Goal: Task Accomplishment & Management: Use online tool/utility

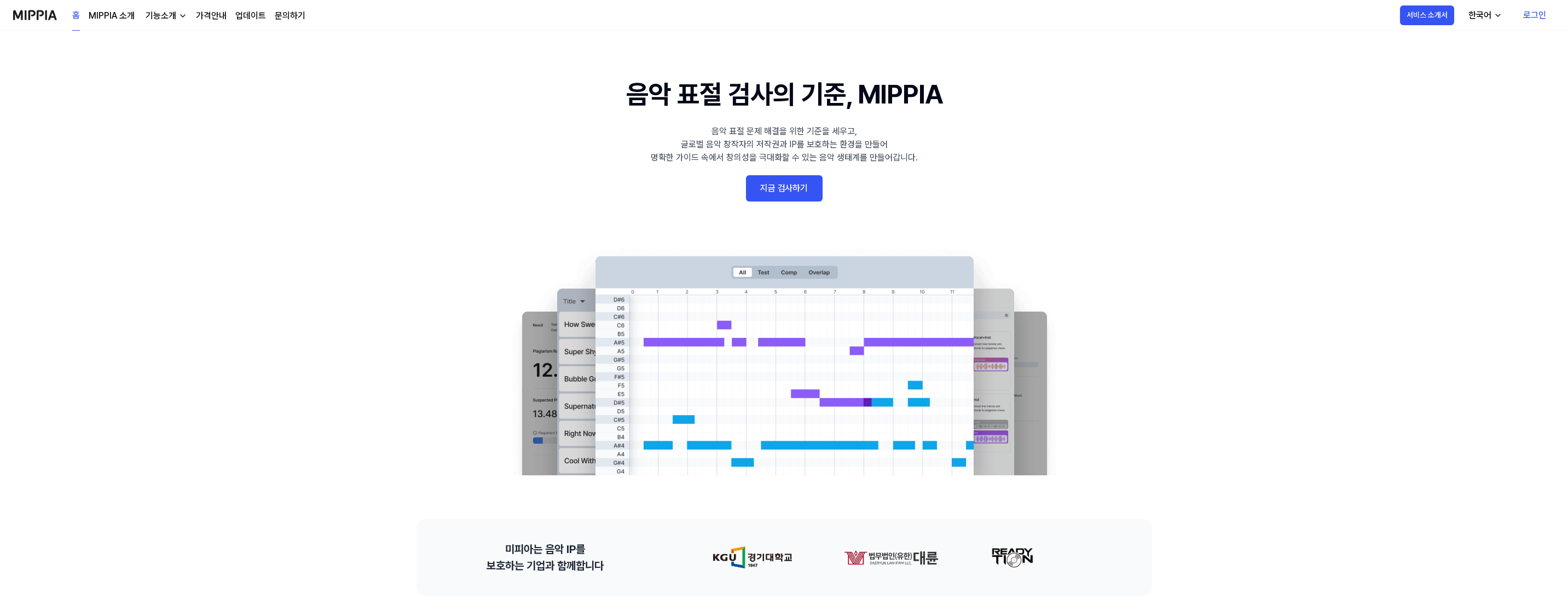
click at [805, 192] on link "지금 검사하기" at bounding box center [784, 189] width 77 height 27
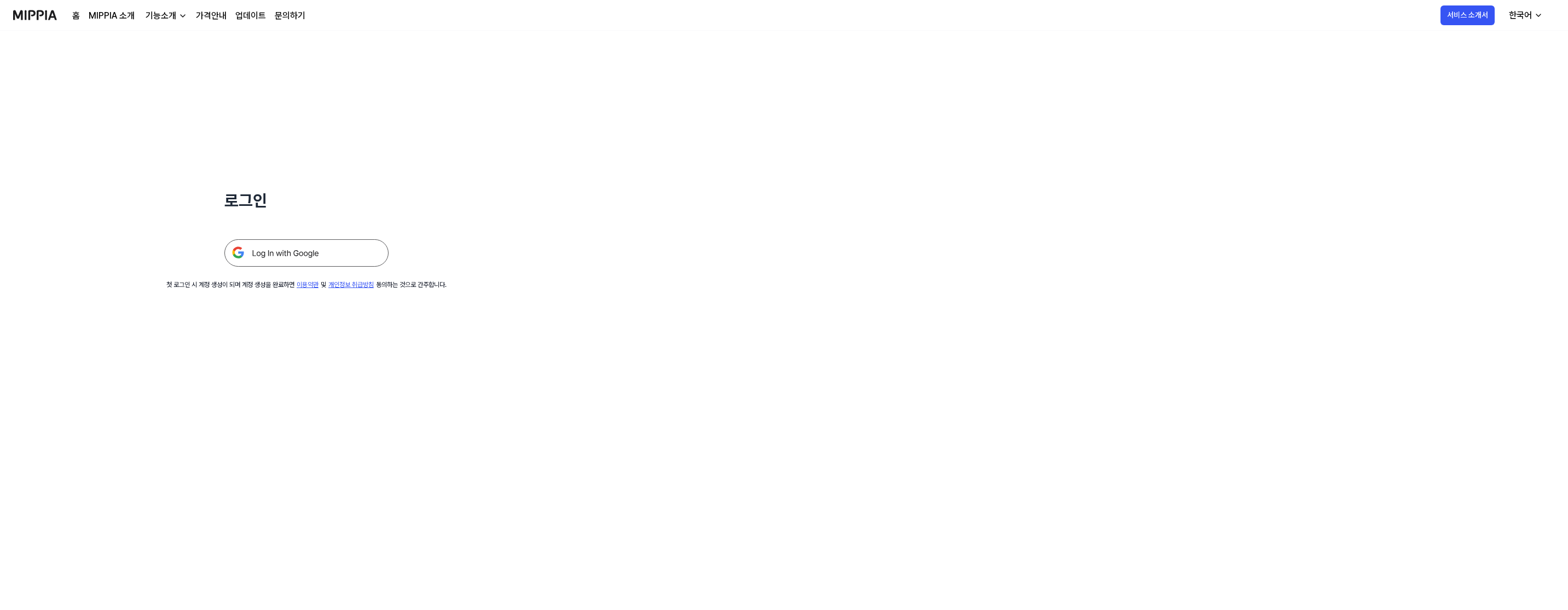
click at [333, 255] on img at bounding box center [307, 252] width 164 height 27
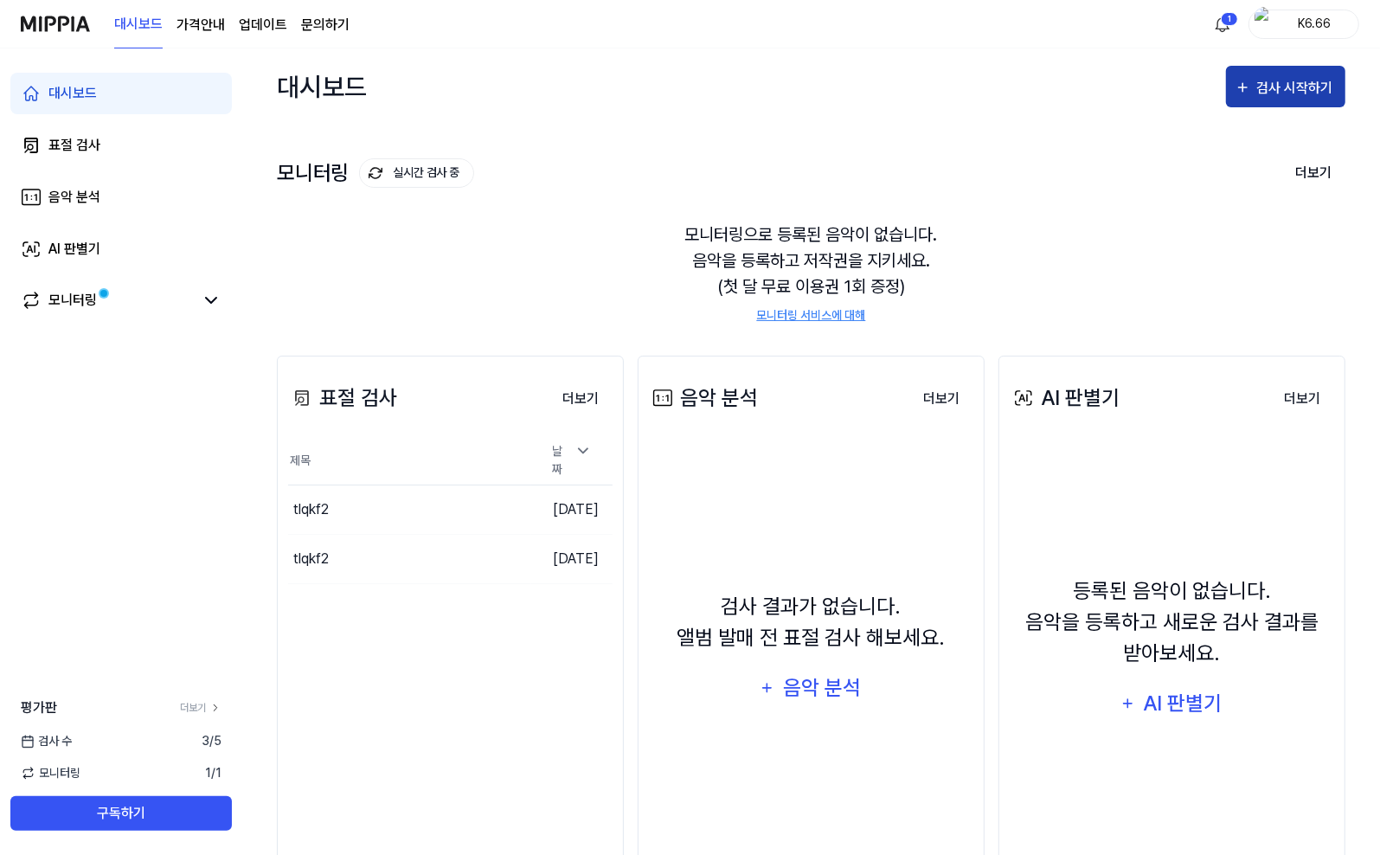
click at [1266, 87] on div "검사 시작하기" at bounding box center [1296, 88] width 80 height 22
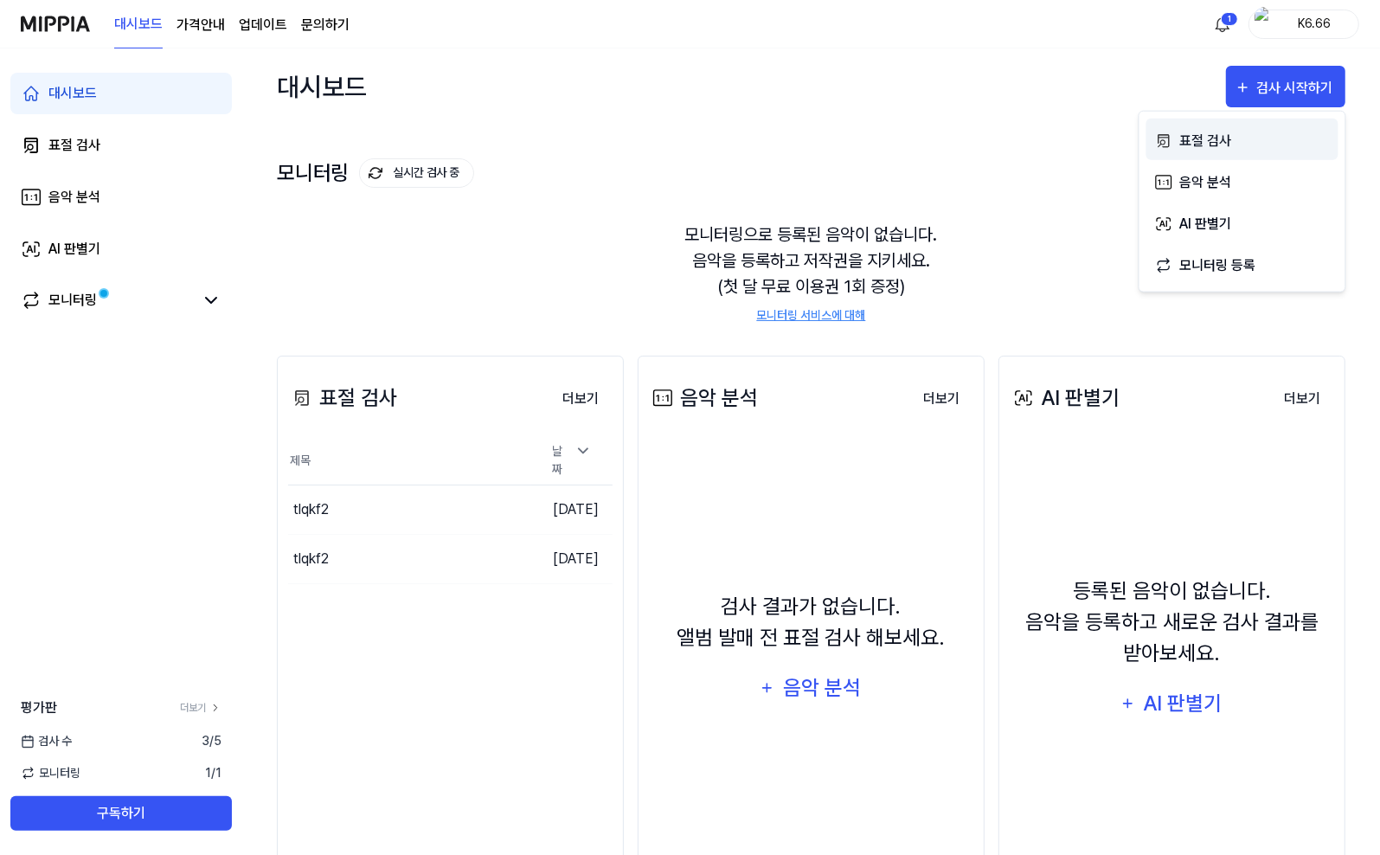
click at [1258, 144] on div "표절 검사" at bounding box center [1254, 140] width 151 height 22
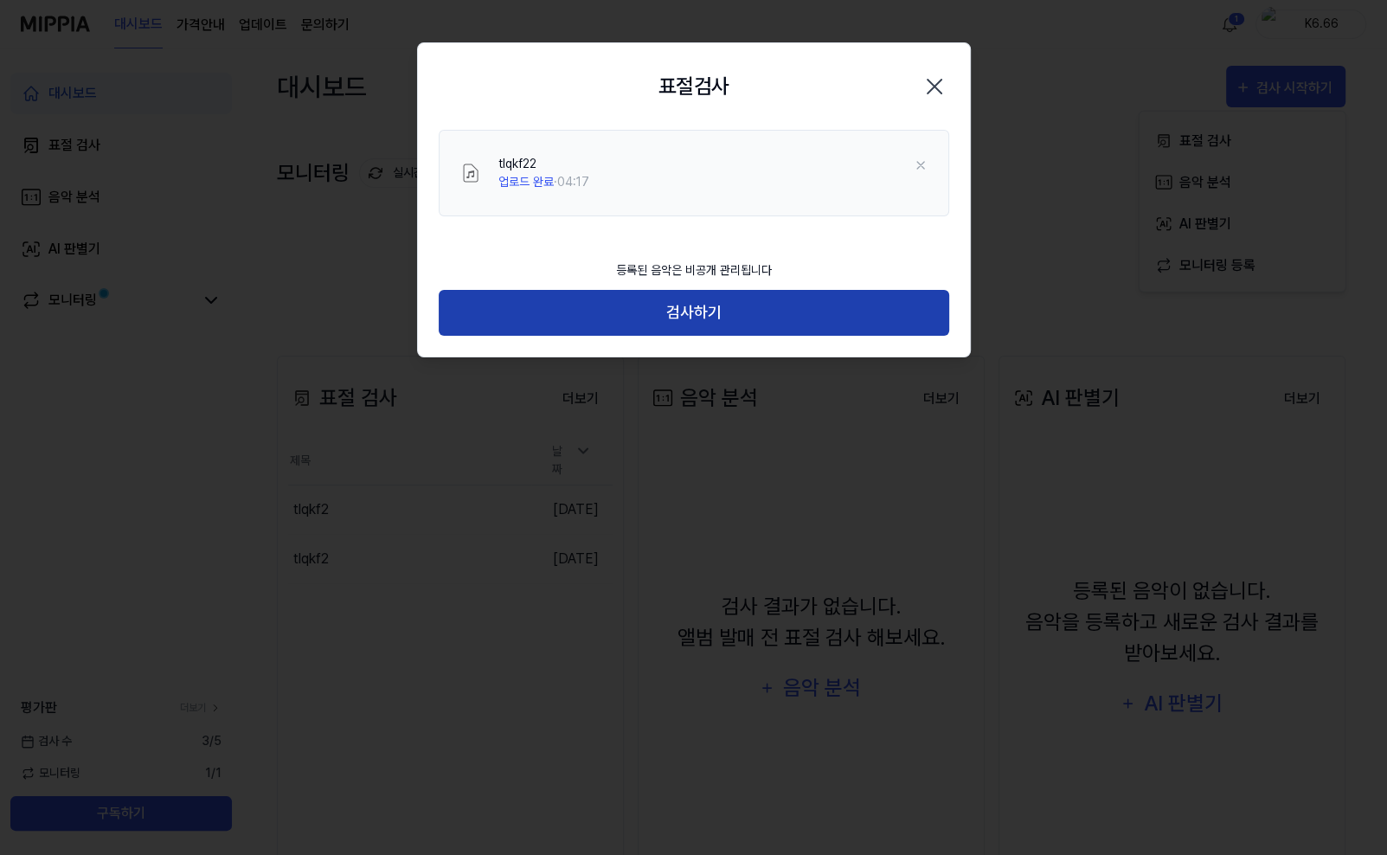
click at [734, 319] on button "검사하기" at bounding box center [694, 313] width 510 height 46
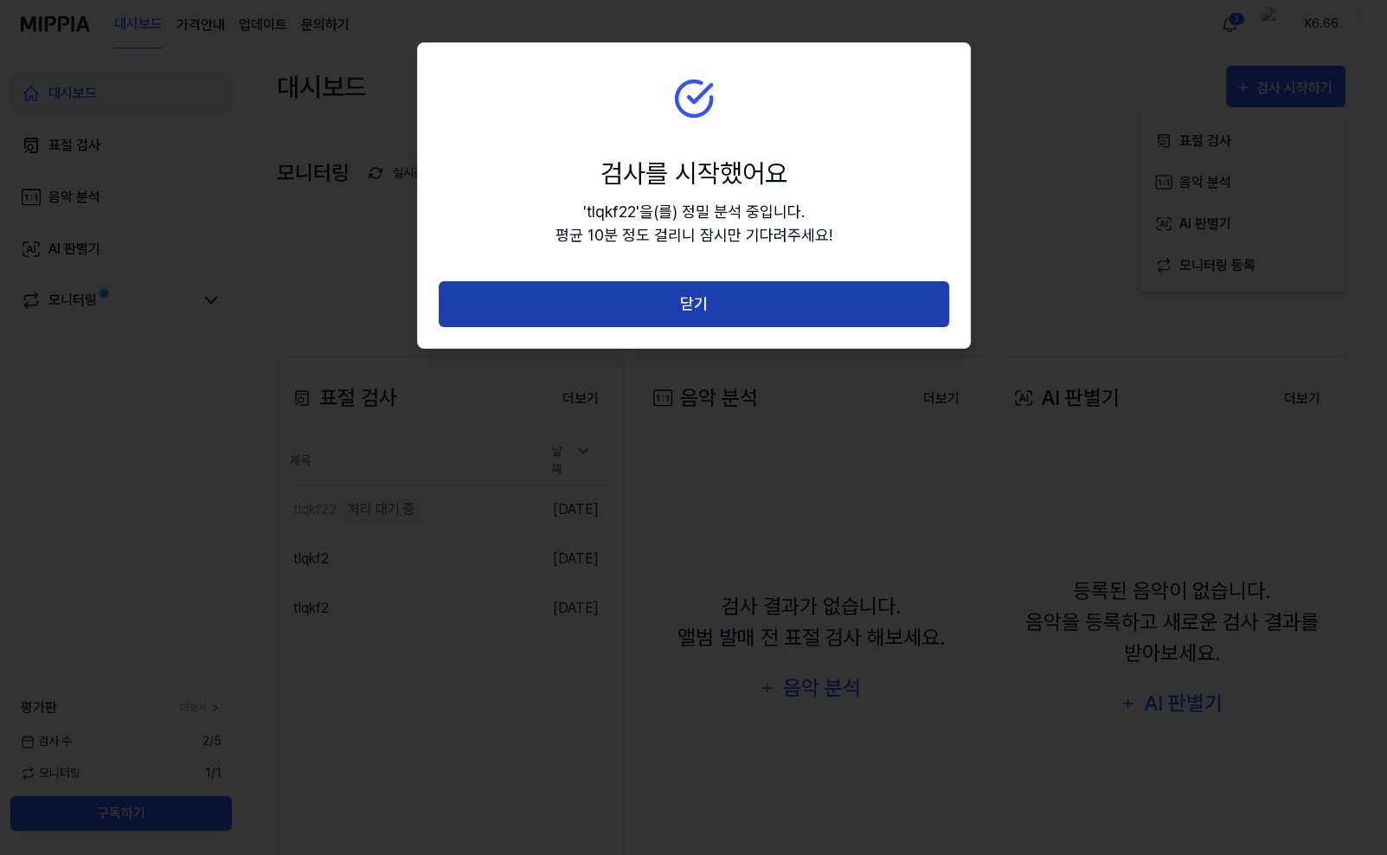
click at [703, 317] on button "닫기" at bounding box center [694, 304] width 510 height 46
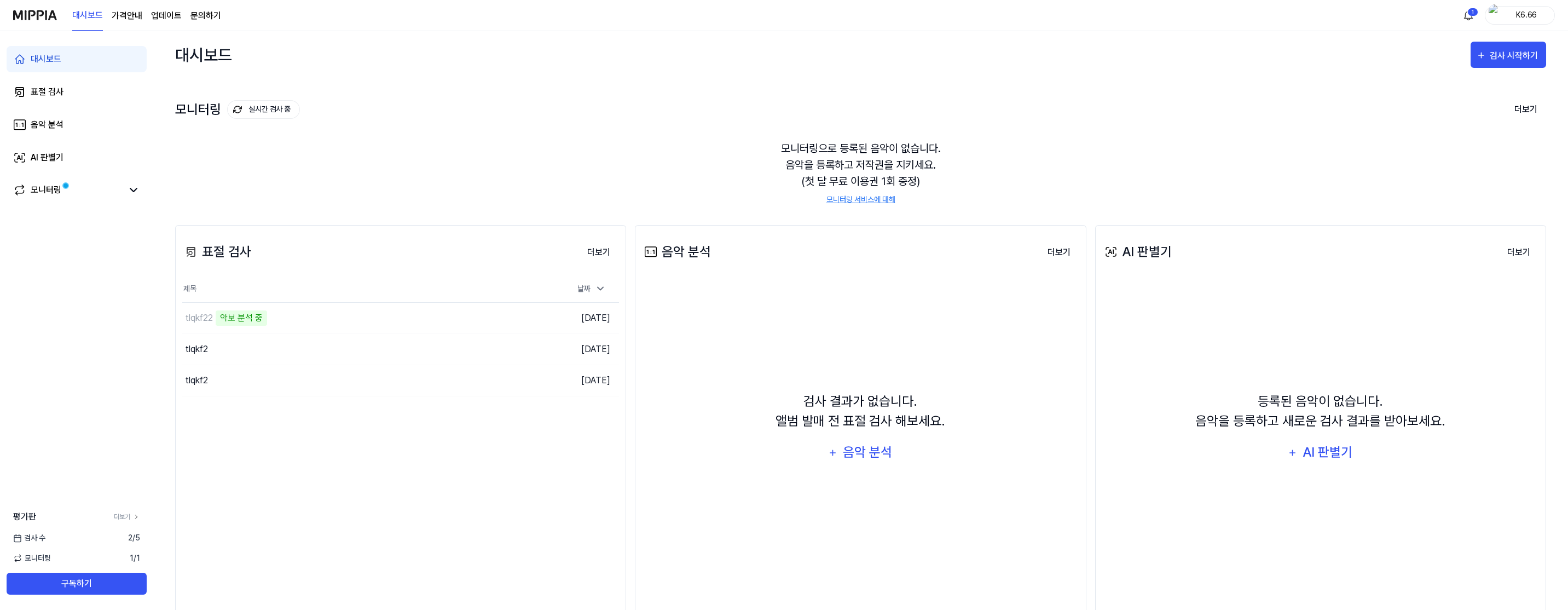
drag, startPoint x: 326, startPoint y: 349, endPoint x: 308, endPoint y: 414, distance: 67.4
click at [306, 414] on div "표절 검사 더보기 표절 검사 제목 날짜 tlqkf22 악보 분석 중 이동하기 [DATE] tlqkf2 이동하기 [DATE] tlqkf2 이동하…" at bounding box center [400, 421] width 451 height 392
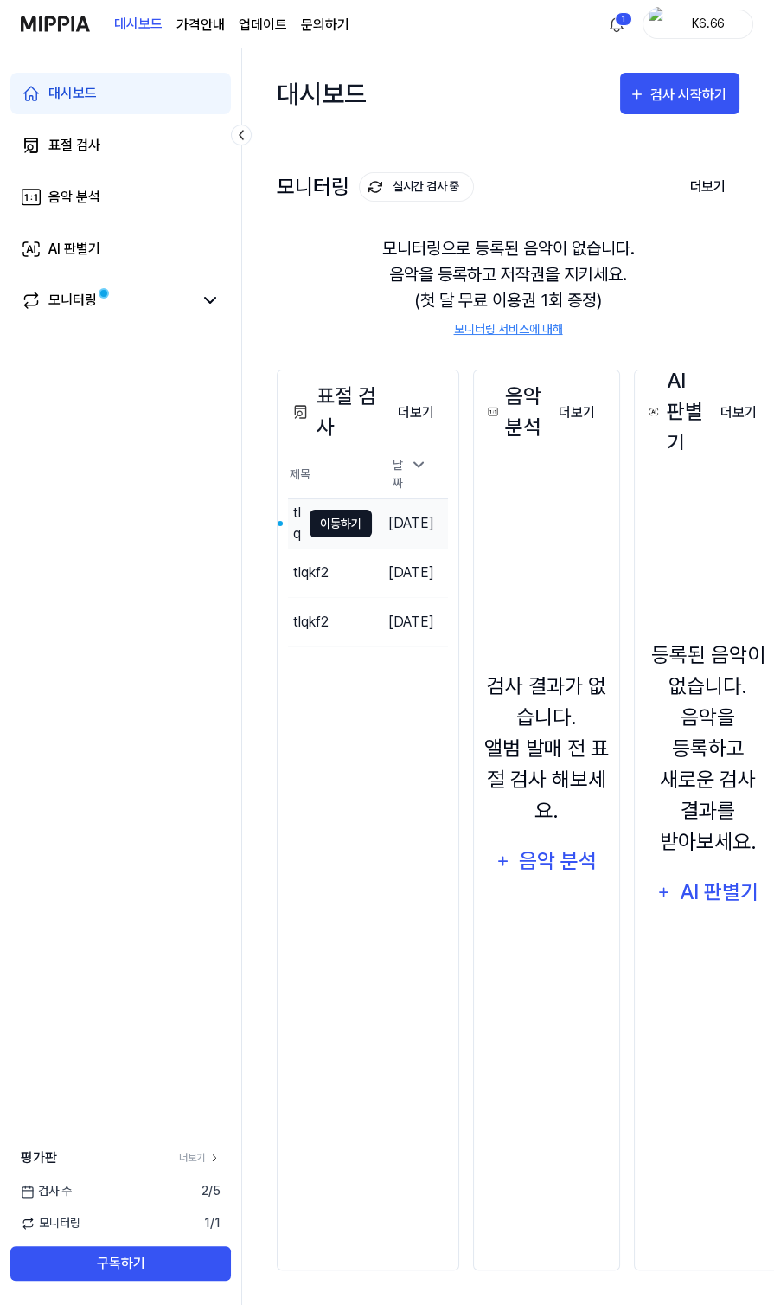
click at [352, 516] on button "이동하기" at bounding box center [341, 524] width 62 height 28
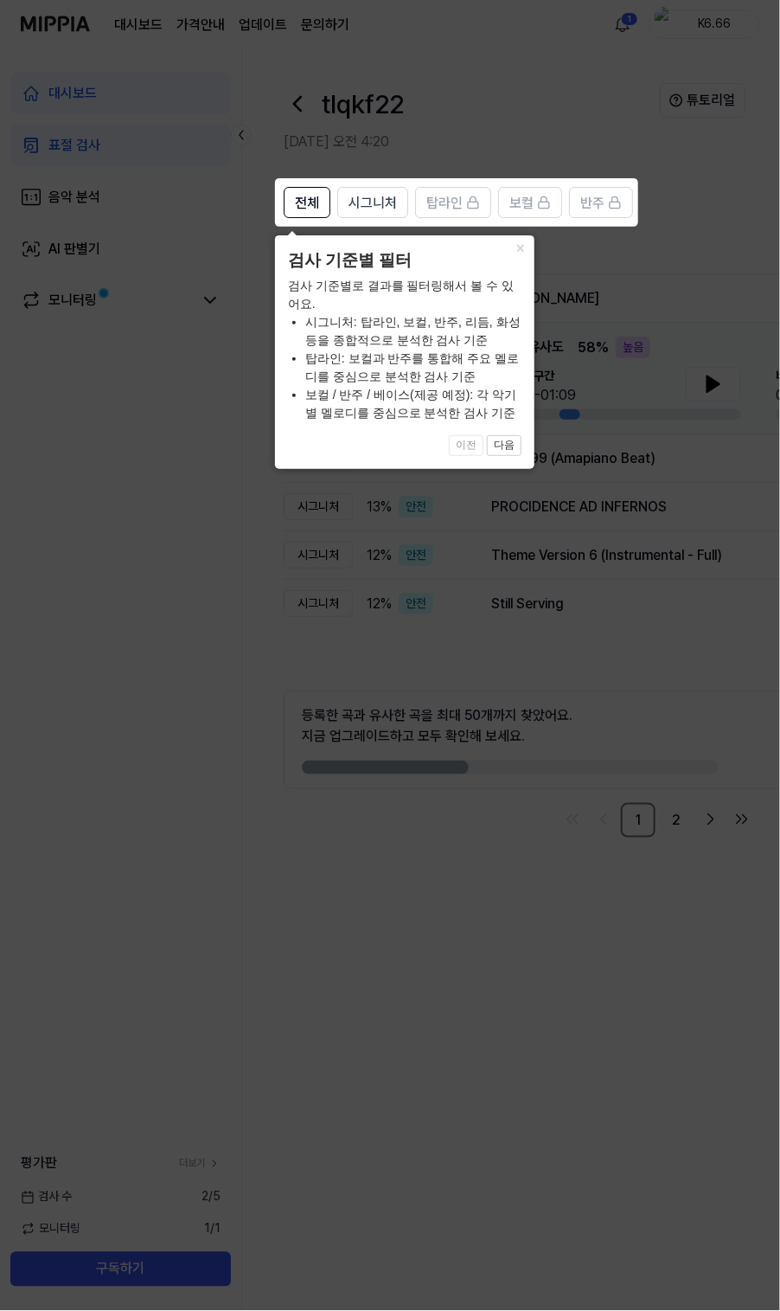
click at [599, 449] on icon at bounding box center [390, 655] width 780 height 1311
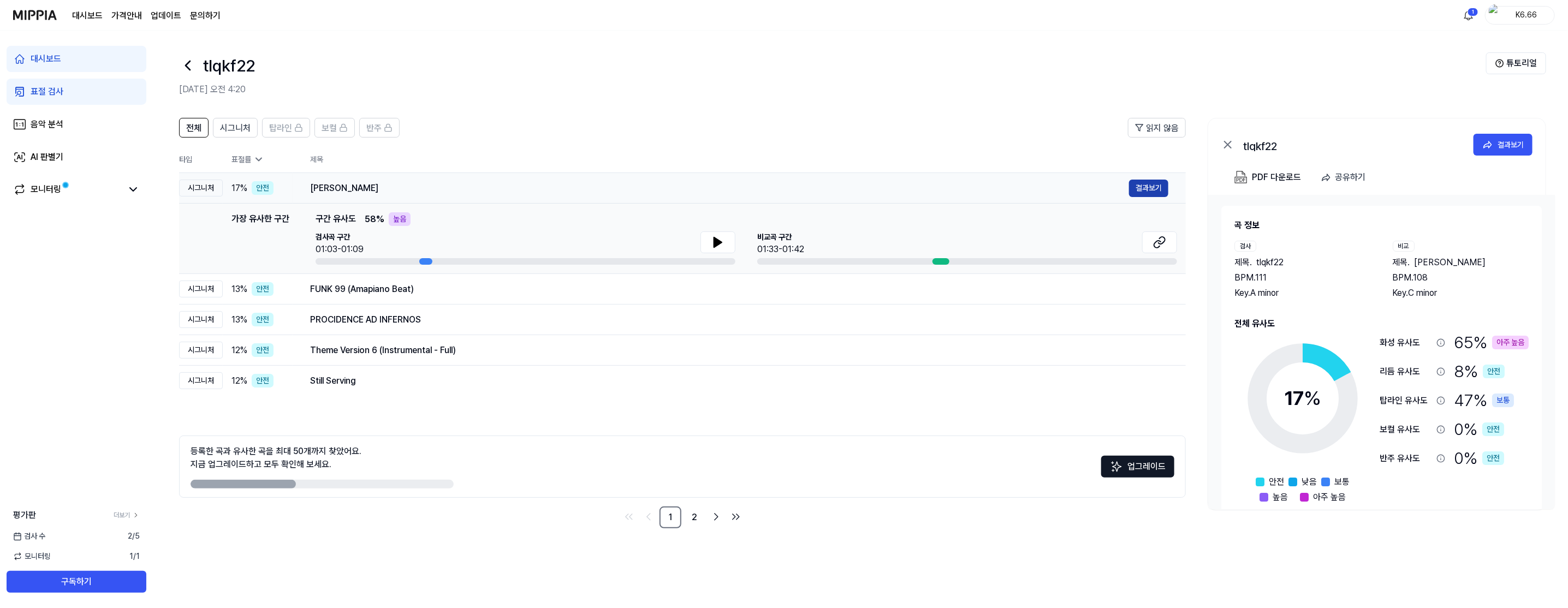
click at [1164, 186] on button "결과보기" at bounding box center [1148, 189] width 39 height 18
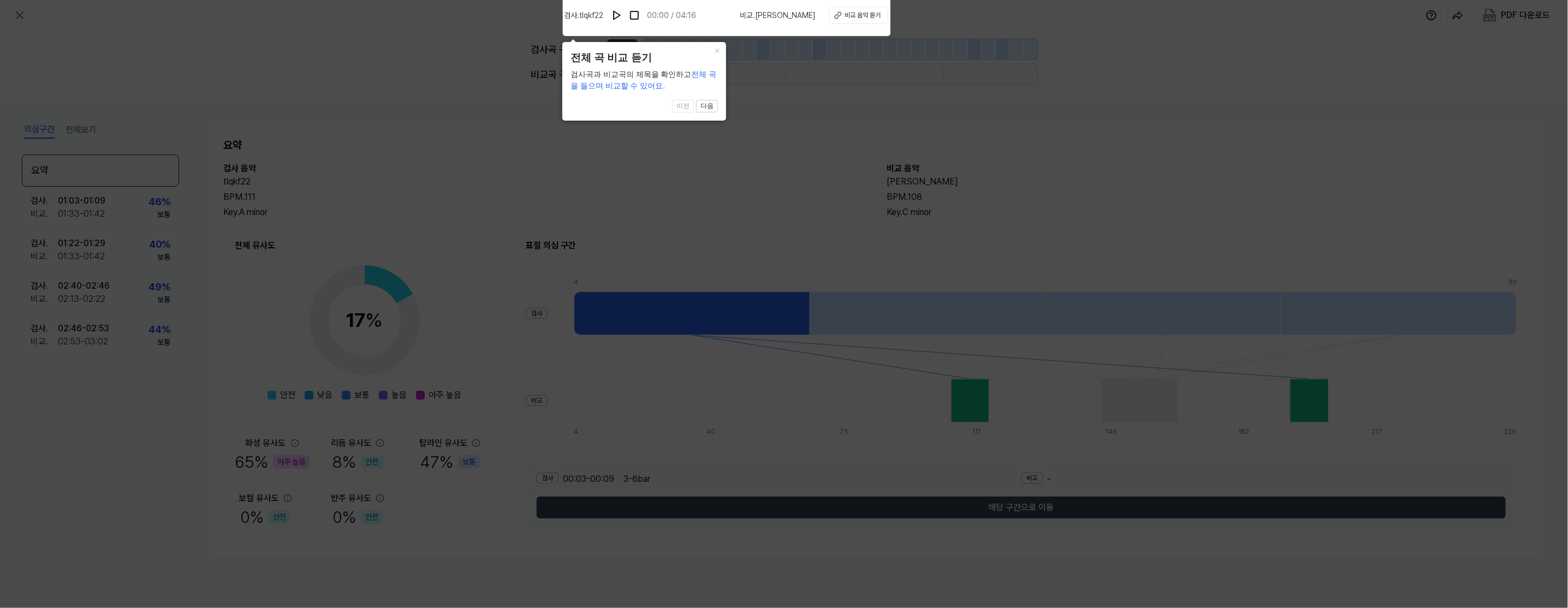
click at [744, 118] on icon at bounding box center [784, 301] width 1568 height 613
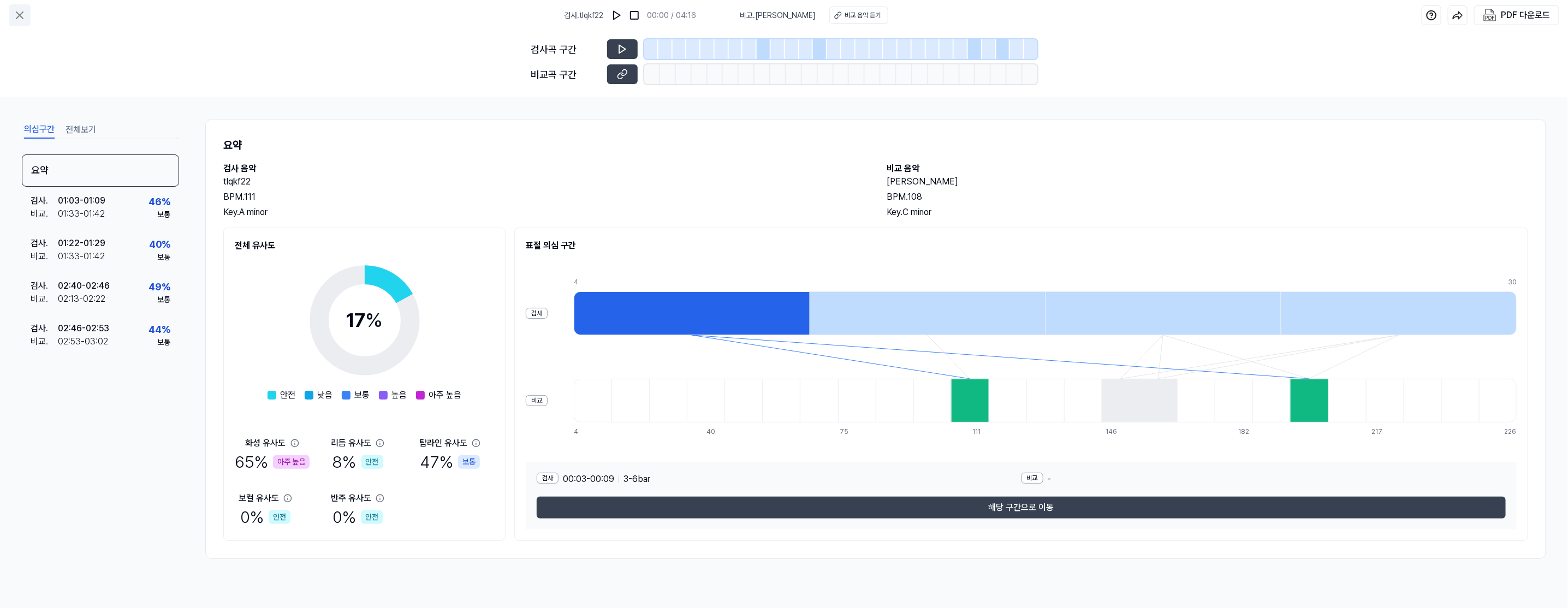
click at [15, 11] on icon at bounding box center [20, 15] width 13 height 13
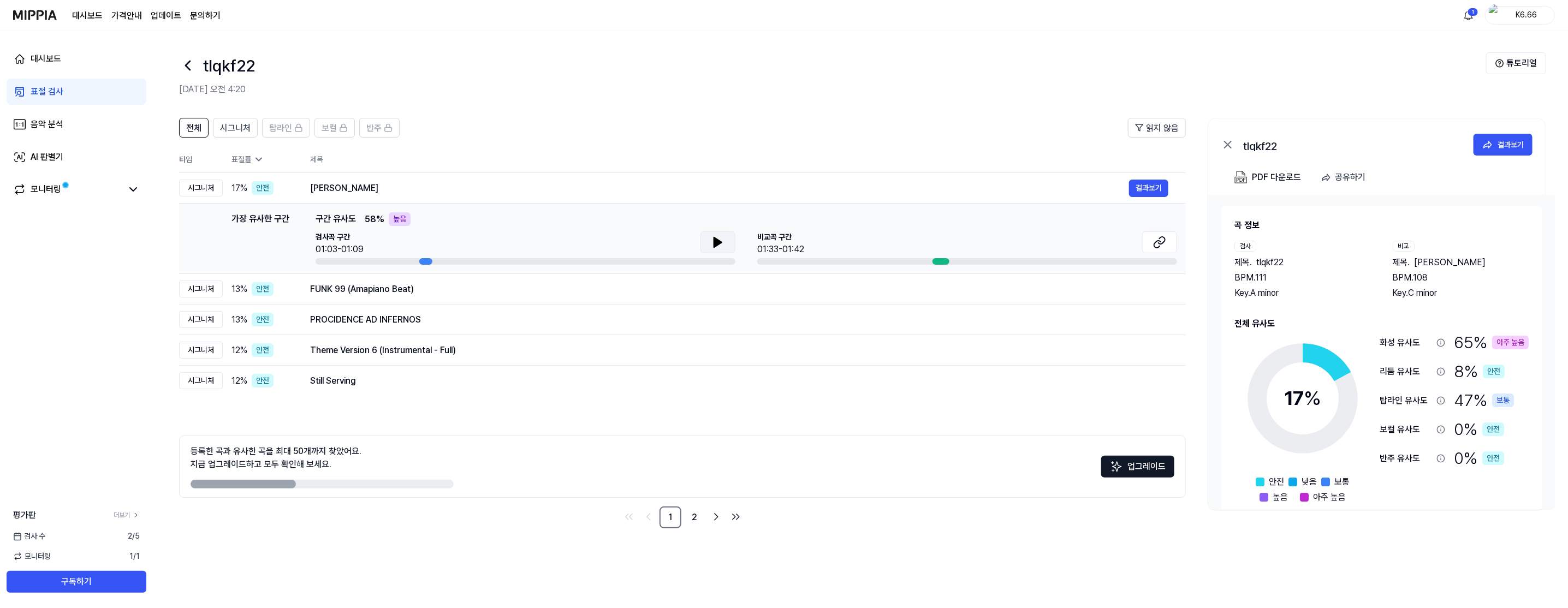
click at [722, 245] on icon at bounding box center [717, 242] width 13 height 13
click at [717, 238] on icon at bounding box center [717, 242] width 13 height 13
click at [1159, 247] on icon at bounding box center [1159, 242] width 13 height 13
click at [334, 293] on div "FUNK 99 (Amapiano Beat)" at bounding box center [719, 289] width 819 height 13
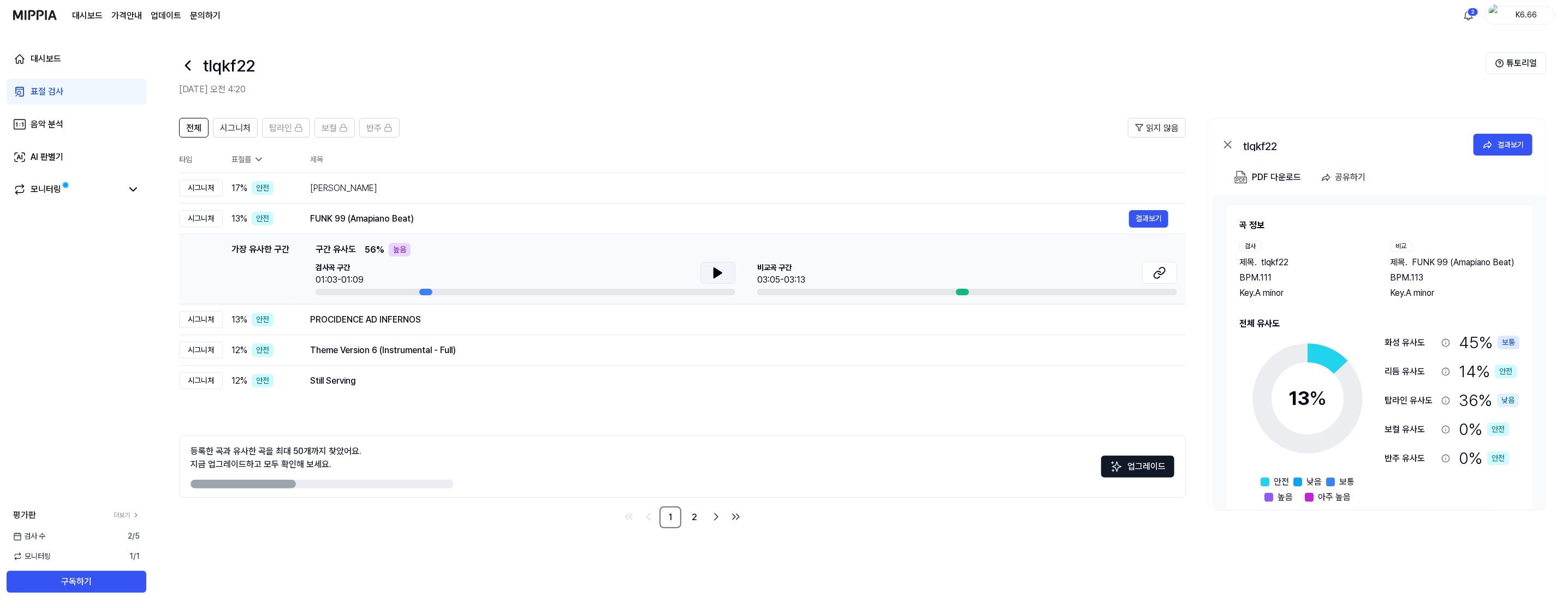
click at [708, 274] on button at bounding box center [717, 272] width 35 height 22
click at [714, 271] on icon at bounding box center [715, 273] width 2 height 9
click at [1147, 272] on button at bounding box center [1159, 272] width 35 height 22
click at [321, 325] on div "PROCIDENCE AD INFERNOS" at bounding box center [719, 320] width 819 height 13
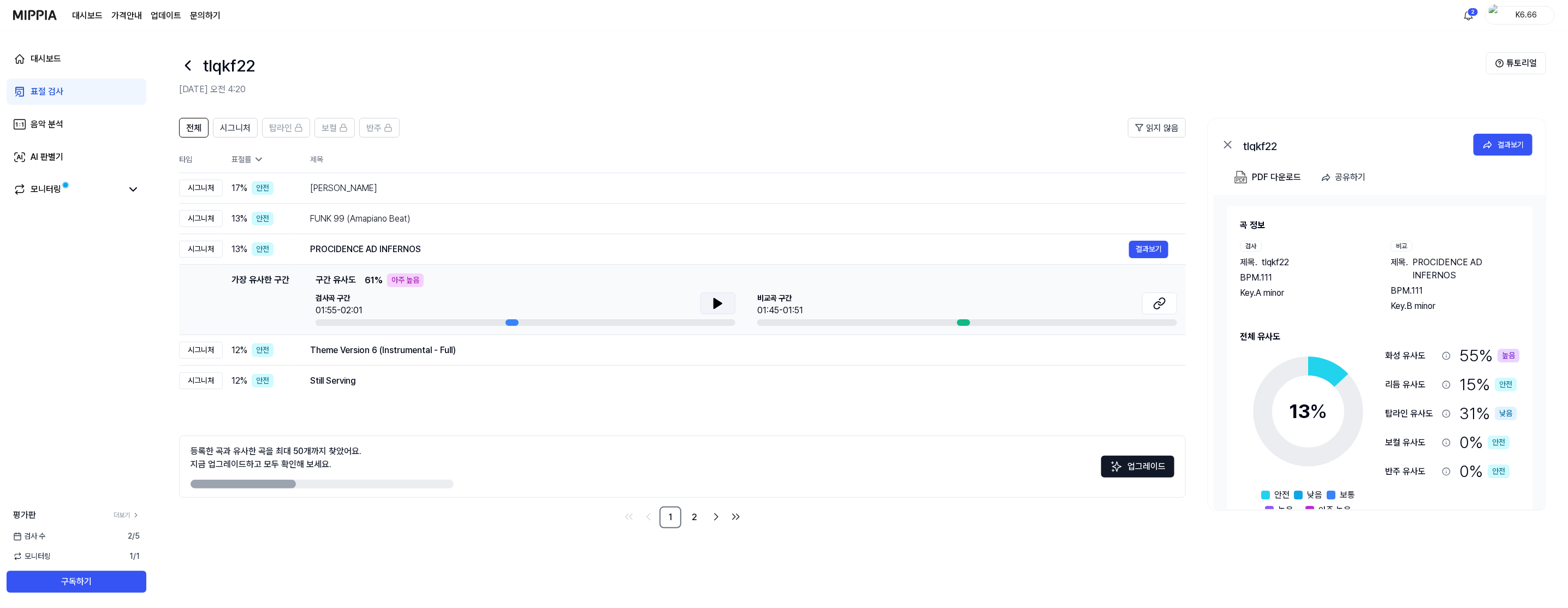
click at [705, 304] on button at bounding box center [717, 303] width 35 height 22
click at [719, 303] on icon at bounding box center [719, 303] width 2 height 9
click at [1162, 306] on icon at bounding box center [1159, 303] width 13 height 13
click at [361, 346] on div "Theme Version 6 (Instrumental - Full)" at bounding box center [719, 350] width 819 height 13
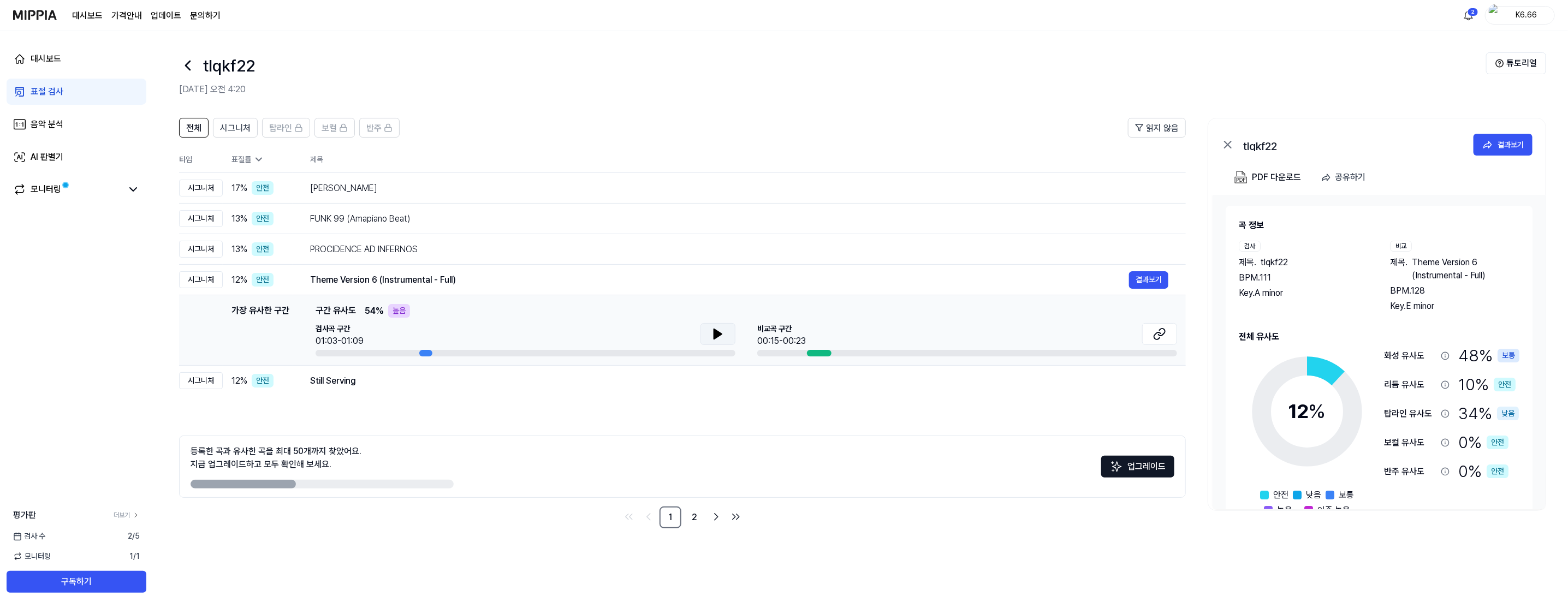
click at [730, 337] on button at bounding box center [717, 334] width 35 height 22
click at [720, 330] on icon at bounding box center [719, 334] width 2 height 9
click at [466, 387] on div "Still Serving 결과보기" at bounding box center [739, 381] width 858 height 18
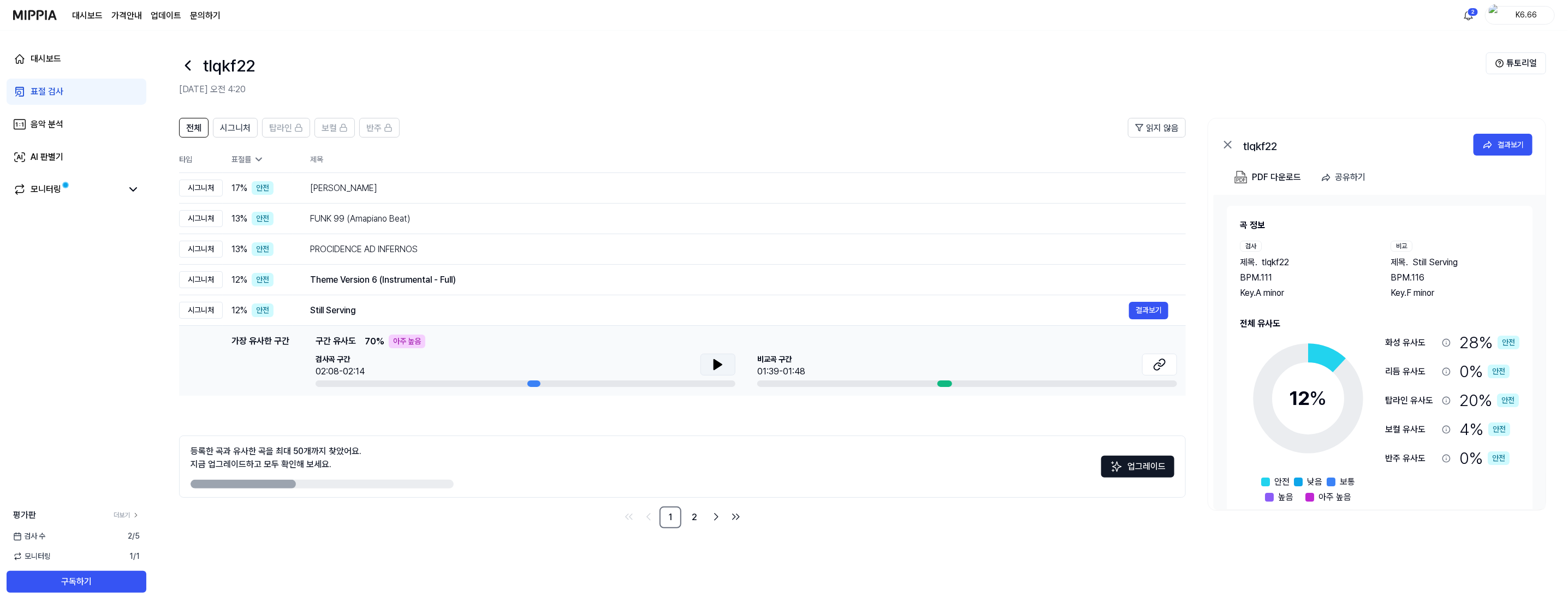
click at [714, 366] on icon at bounding box center [718, 365] width 8 height 10
click at [717, 368] on icon at bounding box center [717, 365] width 13 height 13
click at [1165, 363] on icon at bounding box center [1159, 365] width 13 height 13
